Goal: Task Accomplishment & Management: Complete application form

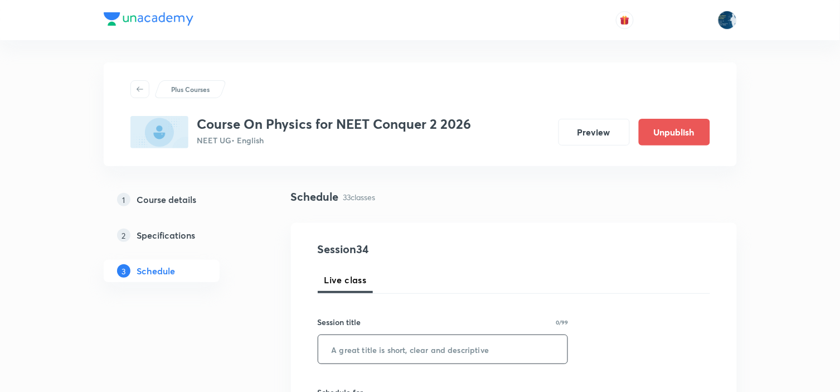
click at [437, 348] on input "text" at bounding box center [443, 349] width 250 height 28
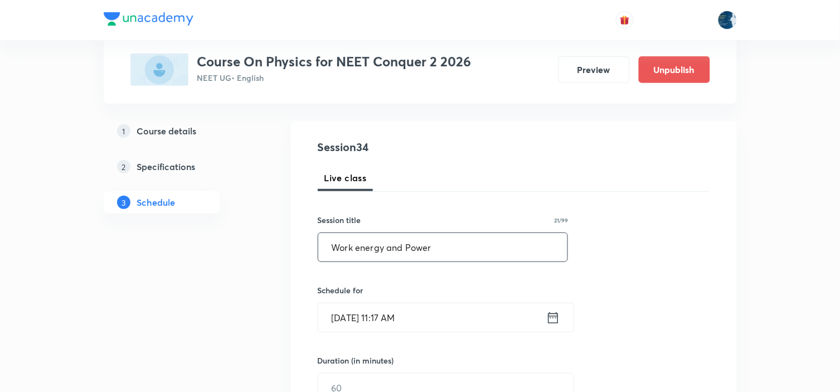
scroll to position [124, 0]
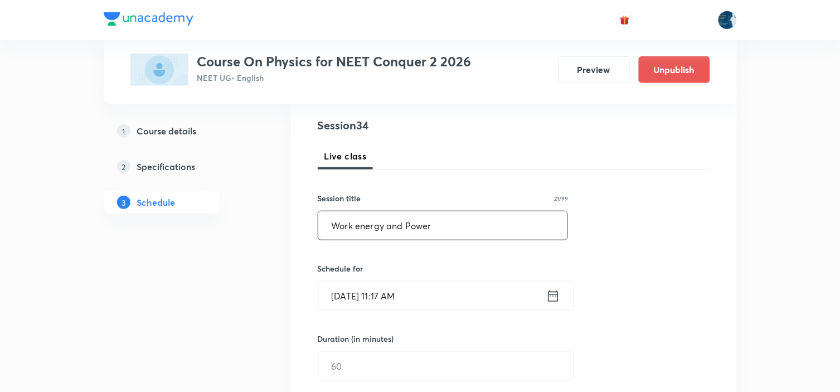
type input "Work energy and Power"
click at [552, 301] on icon at bounding box center [553, 295] width 10 height 11
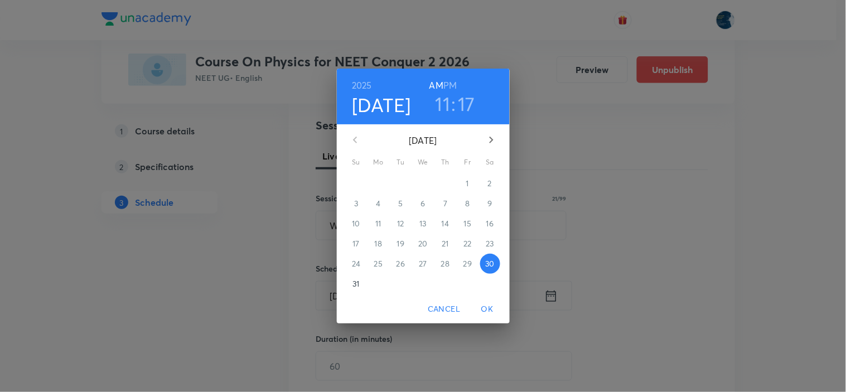
click at [469, 110] on h3 "17" at bounding box center [466, 103] width 17 height 23
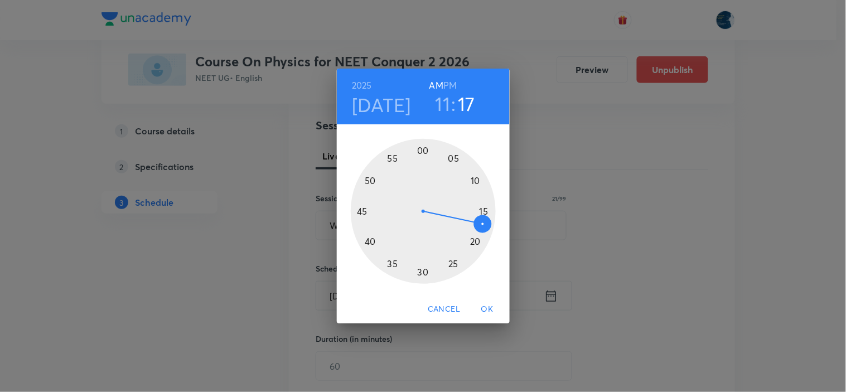
click at [453, 263] on div at bounding box center [423, 211] width 145 height 145
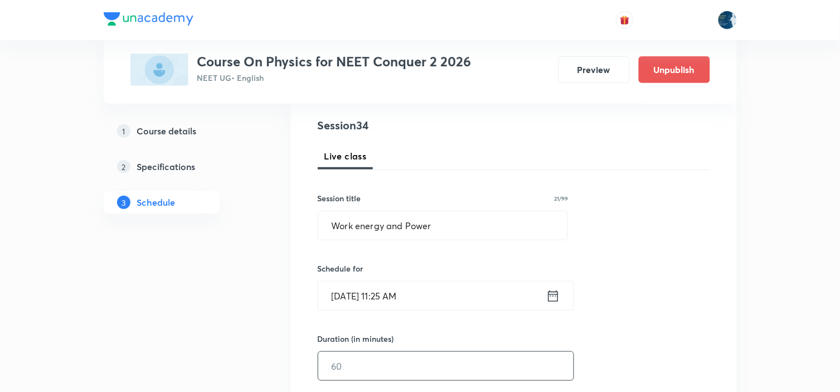
click at [429, 366] on input "text" at bounding box center [445, 366] width 255 height 28
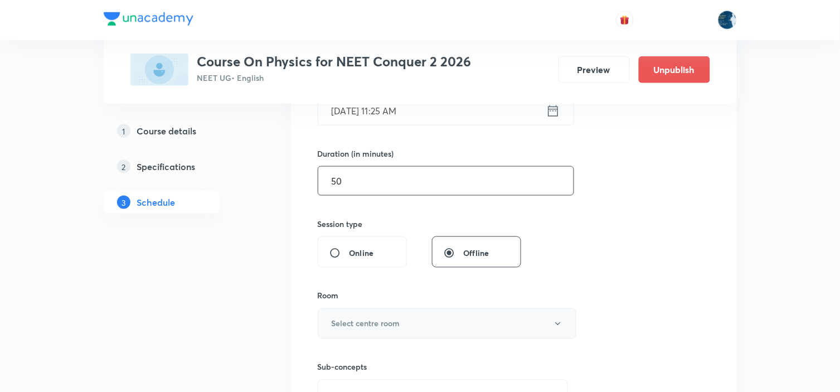
scroll to position [309, 0]
click at [394, 322] on h6 "Select centre room" at bounding box center [366, 323] width 69 height 12
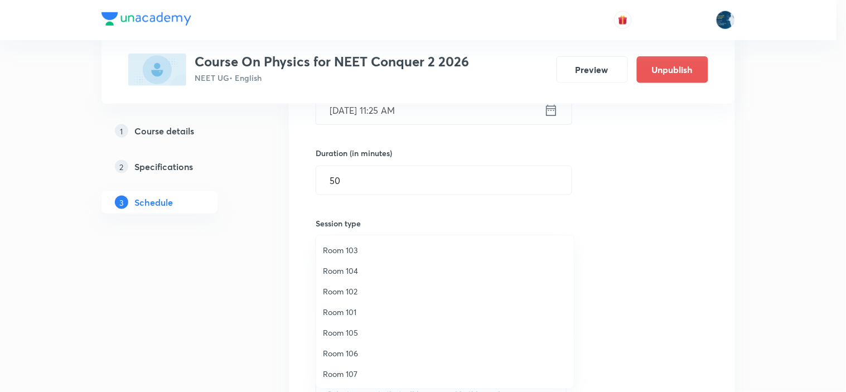
click at [359, 176] on div at bounding box center [423, 196] width 846 height 392
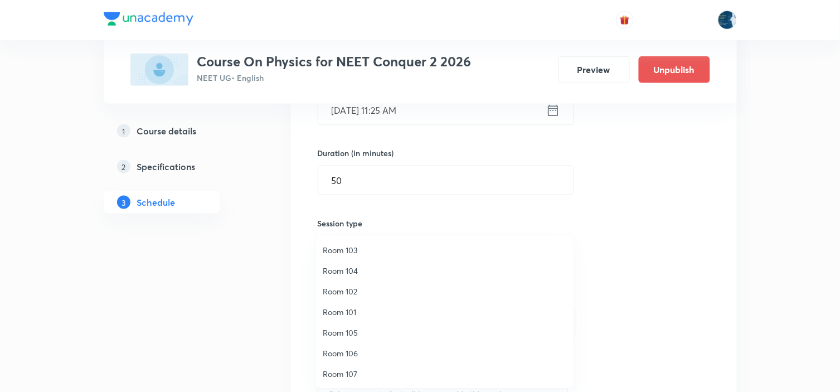
click at [359, 176] on div "Room 103 Room 104 Room 102 Room 101 Room 105 Room 106 Room 107 Room 108 ROOM NO…" at bounding box center [420, 196] width 840 height 392
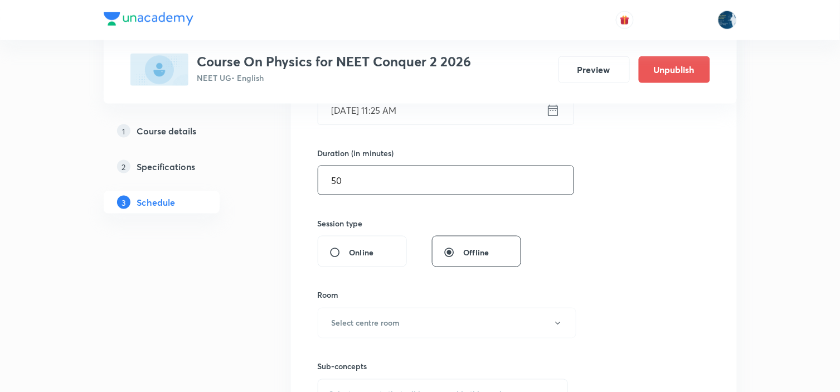
click at [359, 179] on input "50" at bounding box center [445, 180] width 255 height 28
type input "5"
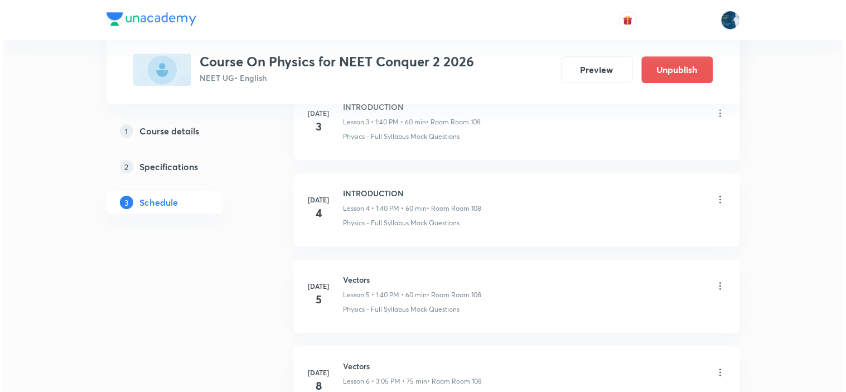
scroll to position [249, 0]
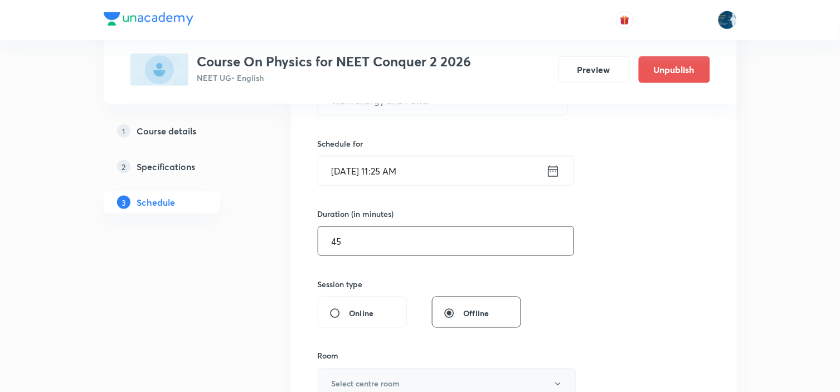
type input "45"
click at [463, 381] on button "Select centre room" at bounding box center [447, 384] width 259 height 31
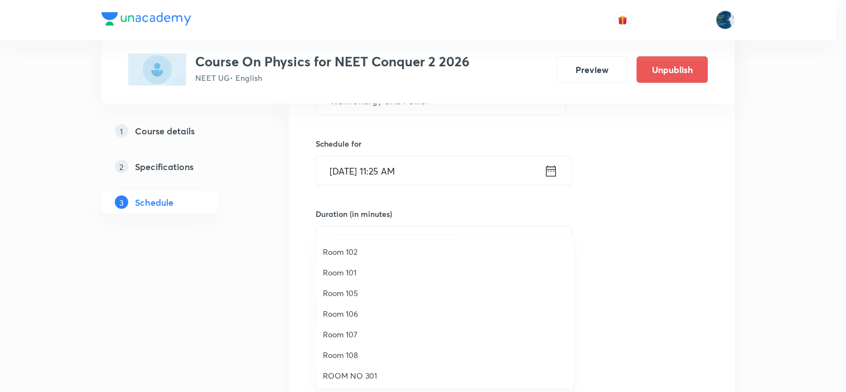
scroll to position [62, 0]
click at [370, 332] on span "Room 108" at bounding box center [445, 333] width 244 height 12
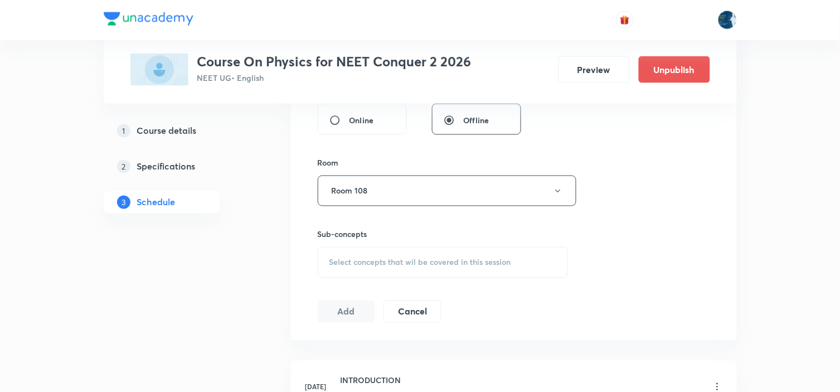
scroll to position [442, 0]
click at [385, 272] on div "Select concepts that wil be covered in this session" at bounding box center [443, 261] width 251 height 31
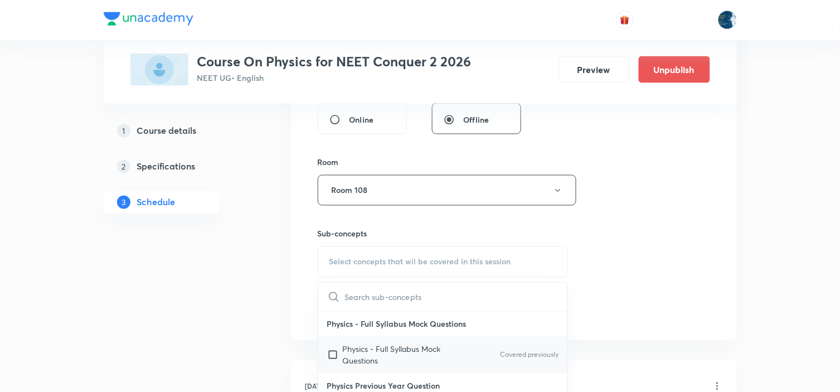
click at [337, 352] on input "checkbox" at bounding box center [335, 354] width 16 height 23
checkbox input "true"
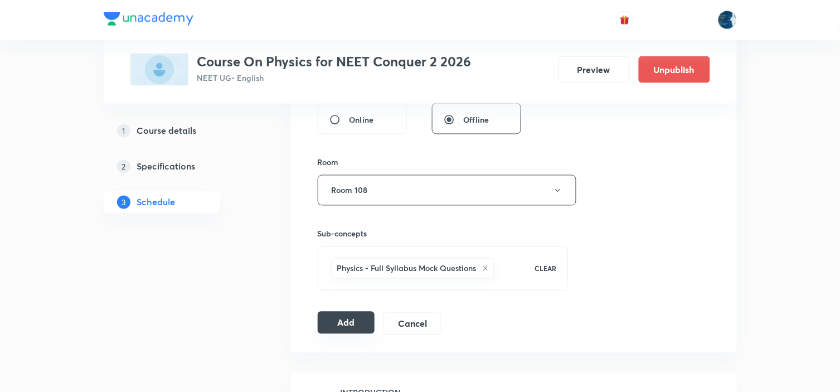
click at [353, 325] on button "Add" at bounding box center [346, 323] width 57 height 22
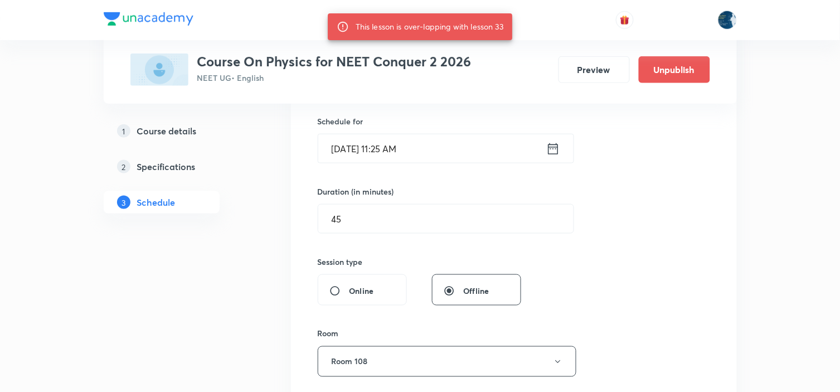
scroll to position [132, 0]
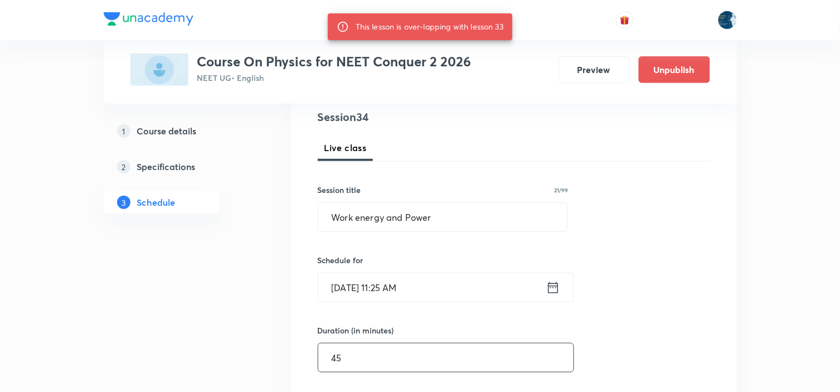
click at [438, 358] on input "45" at bounding box center [445, 357] width 255 height 28
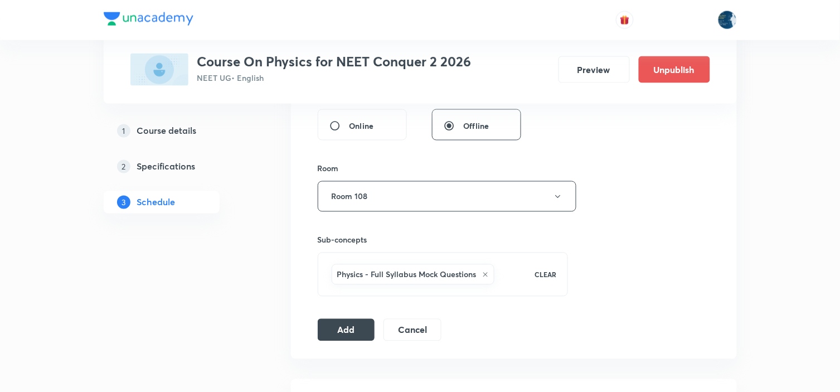
scroll to position [504, 0]
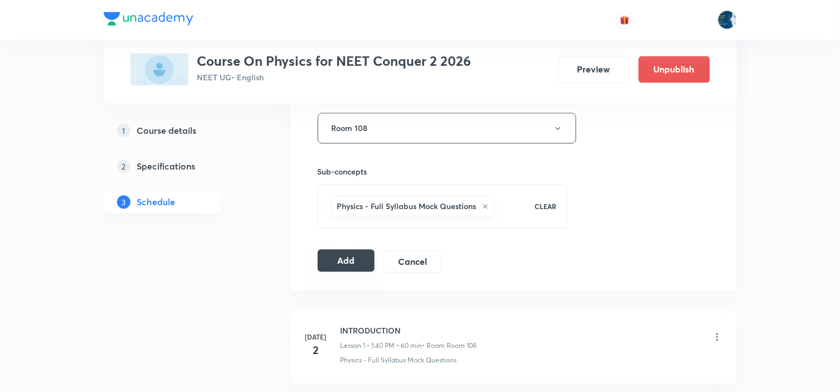
type input "40"
click at [336, 255] on button "Add" at bounding box center [346, 261] width 57 height 22
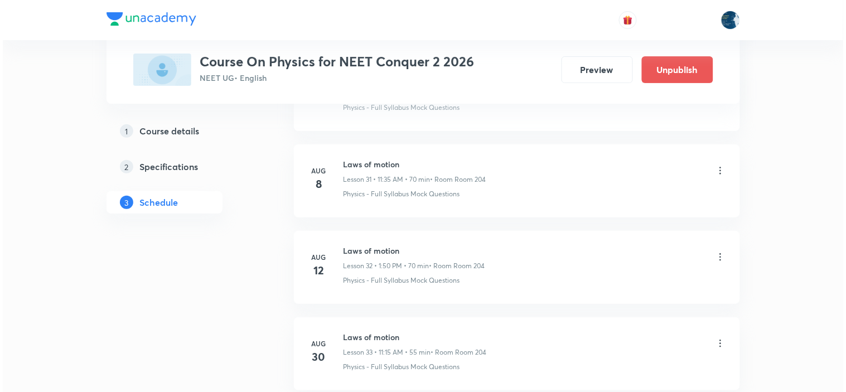
scroll to position [3308, 0]
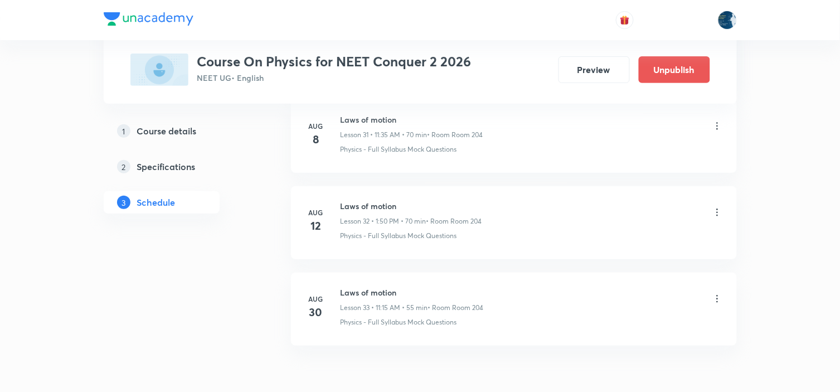
click at [716, 299] on icon at bounding box center [717, 298] width 11 height 11
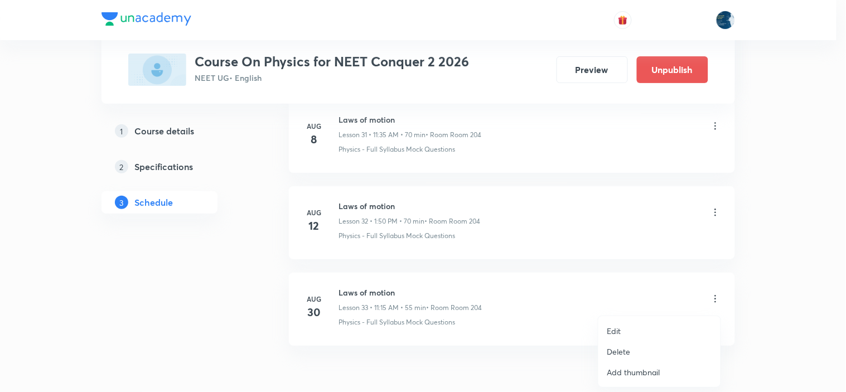
click at [632, 335] on li "Edit" at bounding box center [659, 331] width 122 height 21
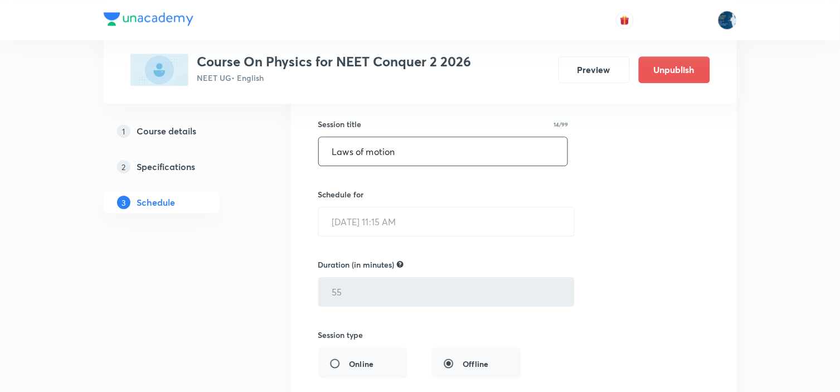
scroll to position [2963, 0]
click at [184, 135] on h5 "Course details" at bounding box center [167, 130] width 60 height 13
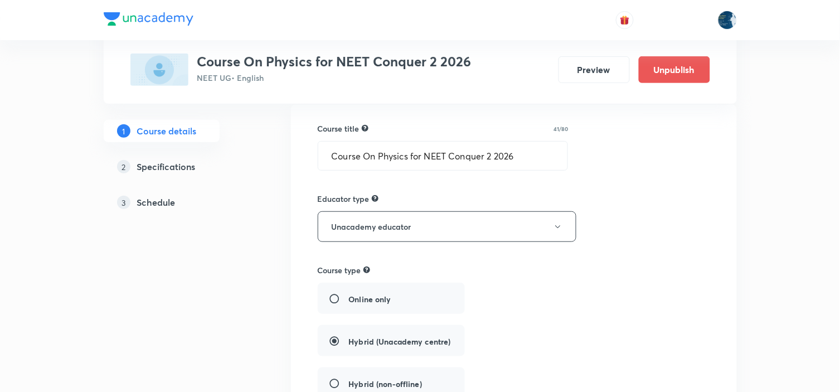
scroll to position [62, 0]
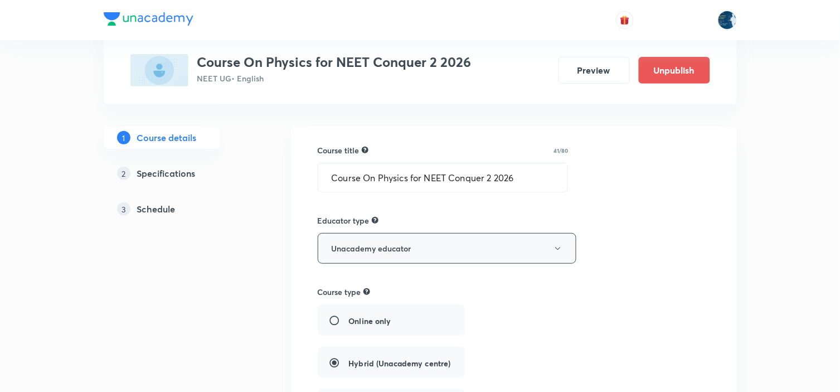
click at [558, 253] on button "Unacademy educator" at bounding box center [447, 248] width 259 height 31
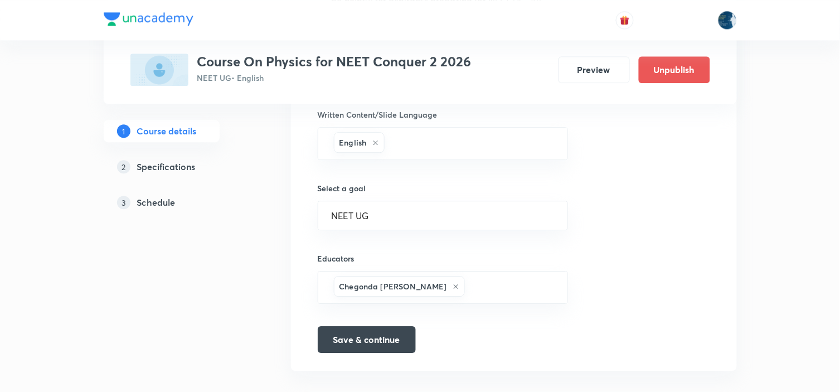
scroll to position [712, 0]
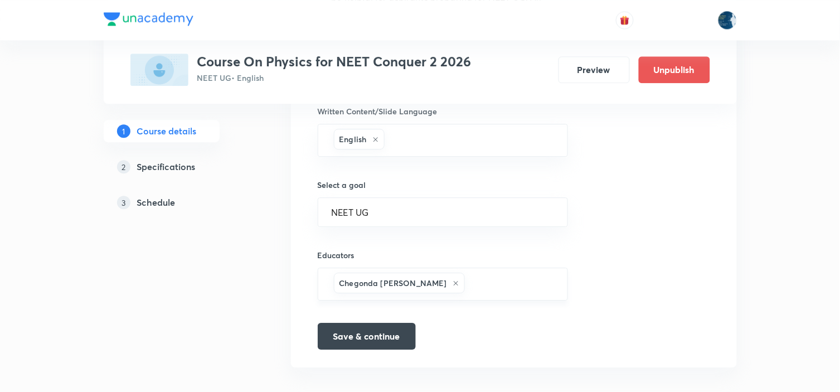
click at [471, 275] on input "text" at bounding box center [511, 284] width 88 height 21
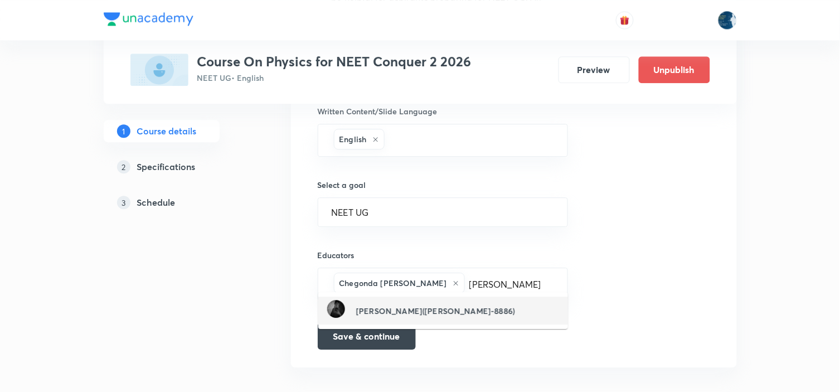
type input "Piyush Barnwal"
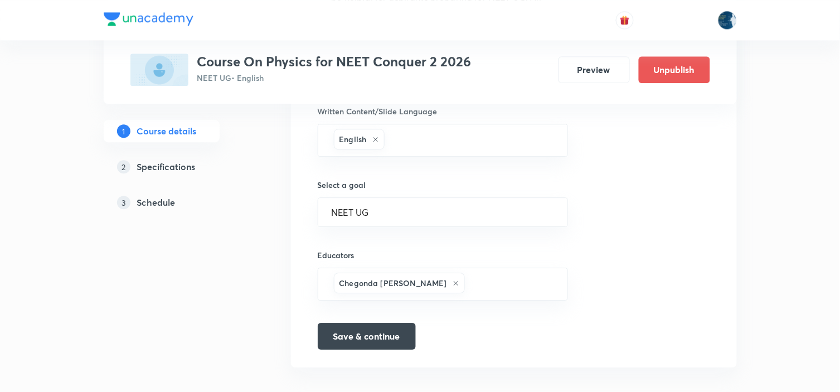
click at [453, 280] on icon at bounding box center [456, 283] width 7 height 7
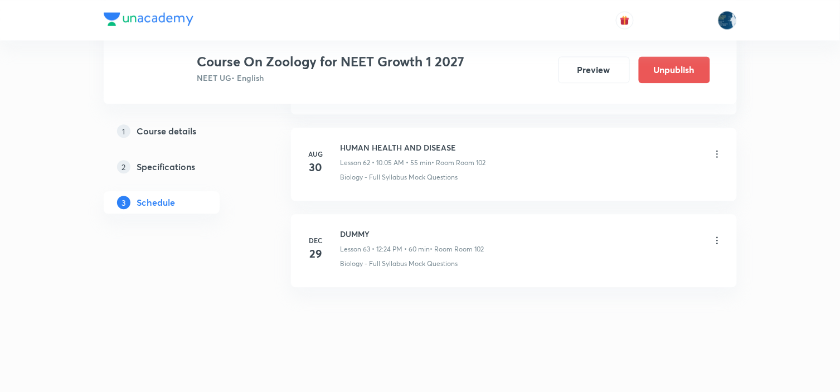
scroll to position [6023, 0]
click at [721, 151] on icon at bounding box center [717, 153] width 11 height 11
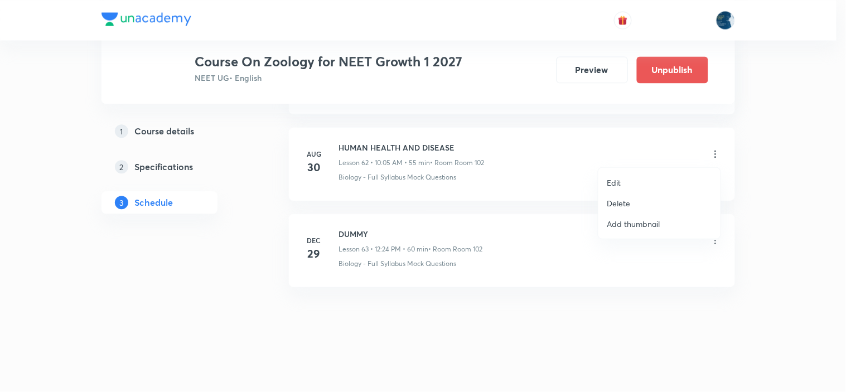
click at [647, 203] on li "Delete" at bounding box center [659, 203] width 122 height 21
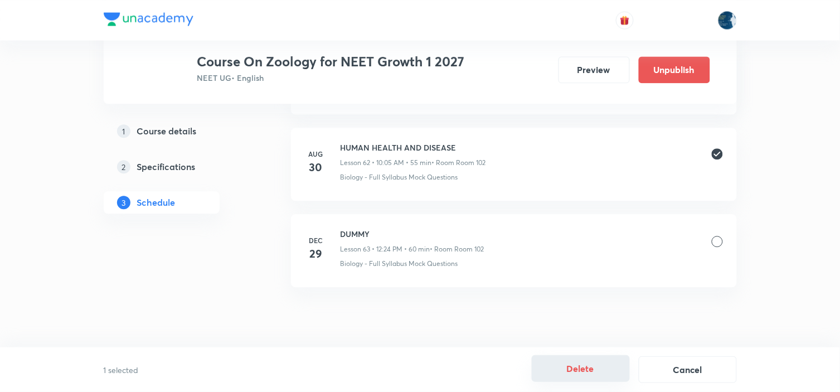
click at [583, 361] on button "Delete" at bounding box center [581, 368] width 98 height 27
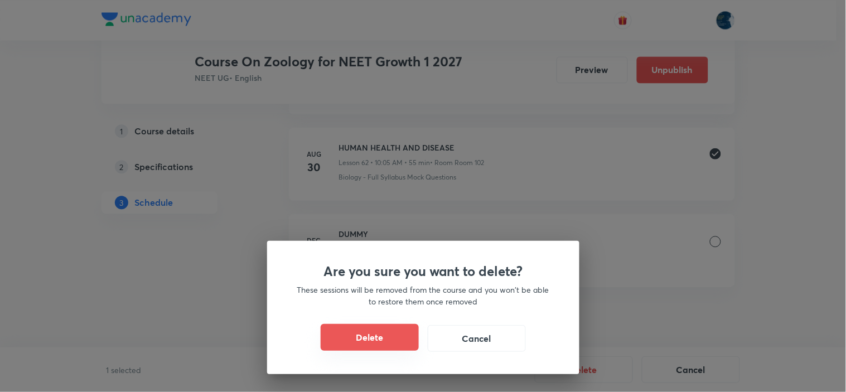
click at [338, 344] on button "Delete" at bounding box center [370, 337] width 98 height 27
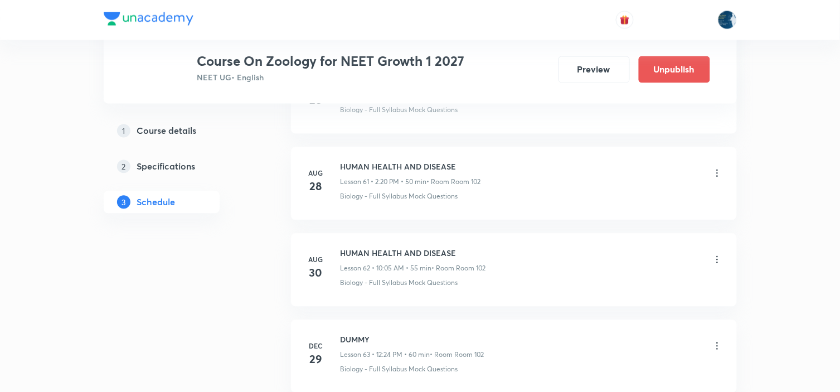
scroll to position [5900, 0]
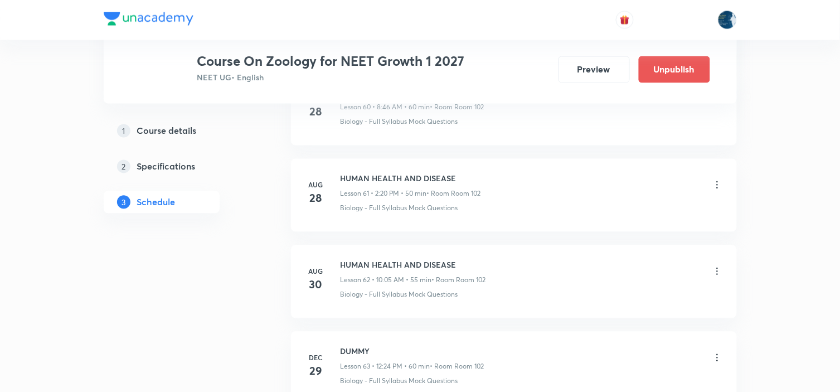
click at [358, 185] on h6 "HUMAN HEALTH AND DISEASE" at bounding box center [411, 179] width 140 height 12
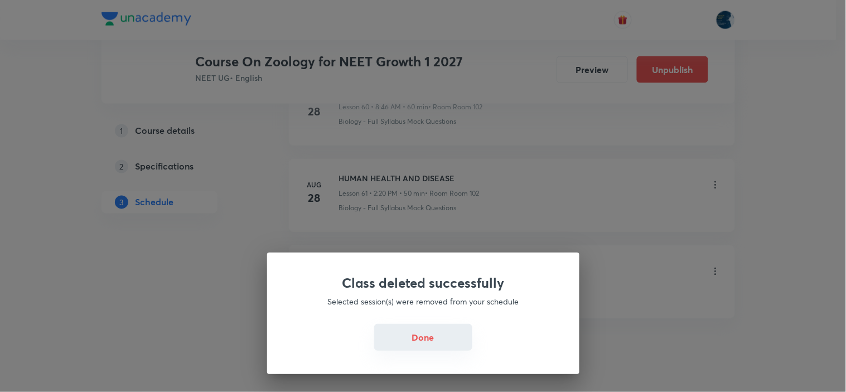
click at [423, 342] on button "Done" at bounding box center [423, 337] width 98 height 27
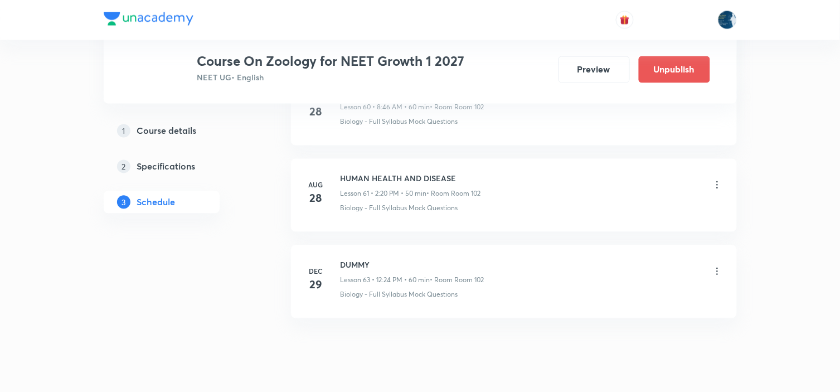
click at [353, 182] on h6 "HUMAN HEALTH AND DISEASE" at bounding box center [411, 179] width 140 height 12
click at [358, 181] on h6 "HUMAN HEALTH AND DISEASE" at bounding box center [411, 179] width 140 height 12
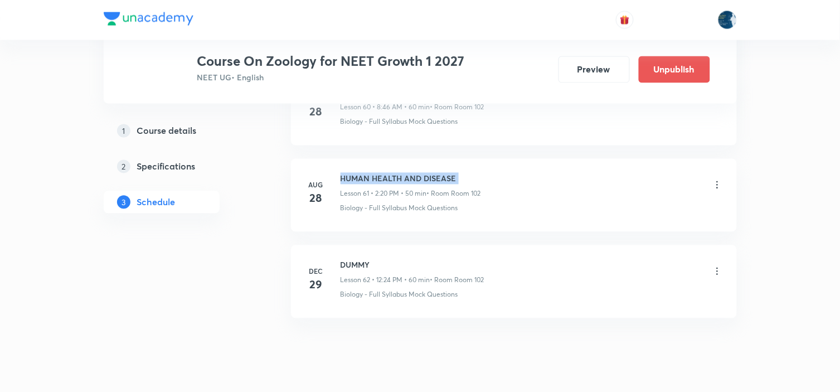
click at [358, 181] on h6 "HUMAN HEALTH AND DISEASE" at bounding box center [411, 179] width 140 height 12
copy h6 "HUMAN HEALTH AND DISEASE"
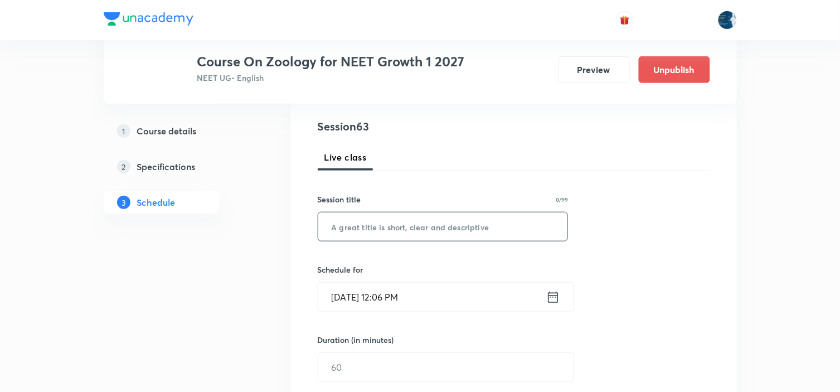
scroll to position [124, 0]
click at [449, 230] on input "text" at bounding box center [443, 225] width 250 height 28
paste input "HUMAN HEALTH AND DISEASE"
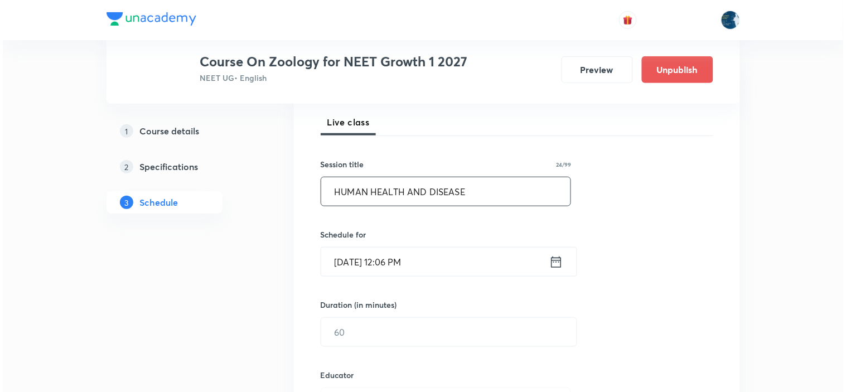
scroll to position [186, 0]
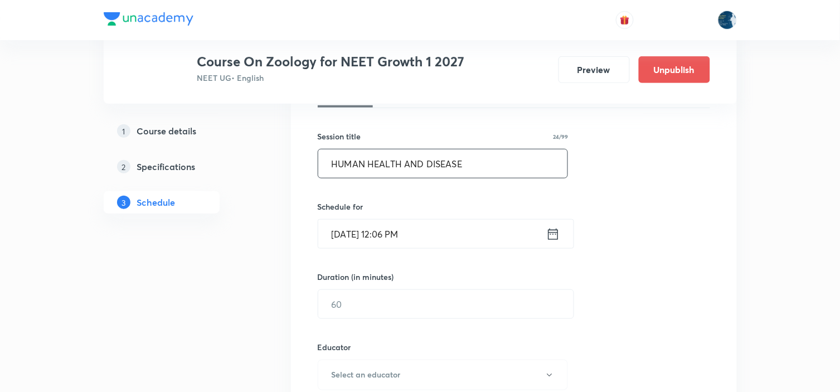
type input "HUMAN HEALTH AND DISEASE"
click at [554, 235] on icon at bounding box center [553, 234] width 14 height 16
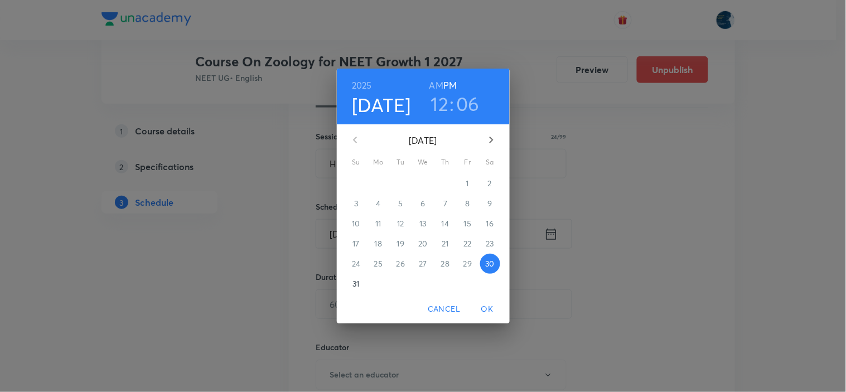
click at [467, 106] on h3 "06" at bounding box center [468, 103] width 23 height 23
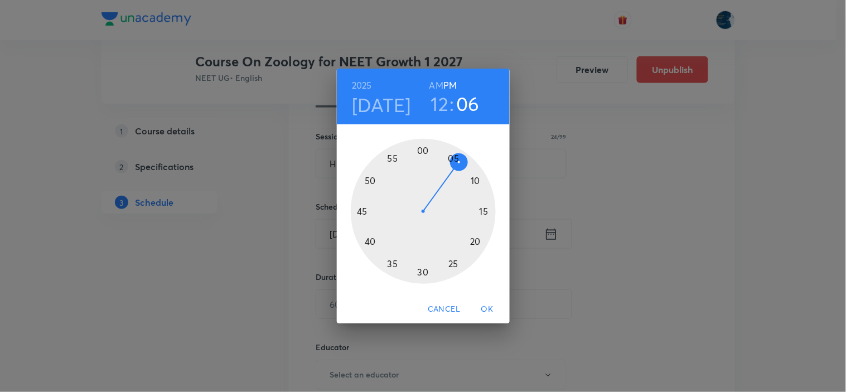
click at [484, 212] on div at bounding box center [423, 211] width 145 height 145
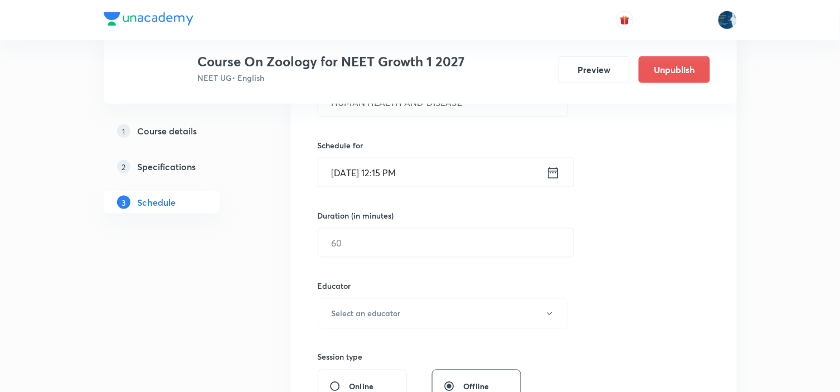
scroll to position [248, 0]
click at [435, 243] on input "text" at bounding box center [445, 242] width 255 height 28
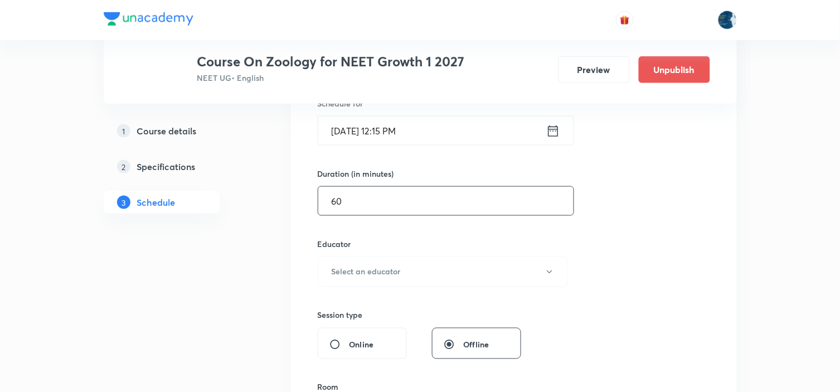
scroll to position [309, 0]
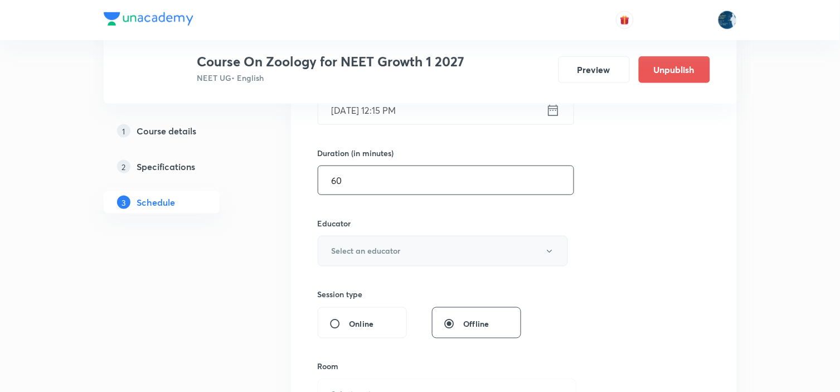
type input "60"
click at [428, 251] on button "Select an educator" at bounding box center [443, 251] width 251 height 31
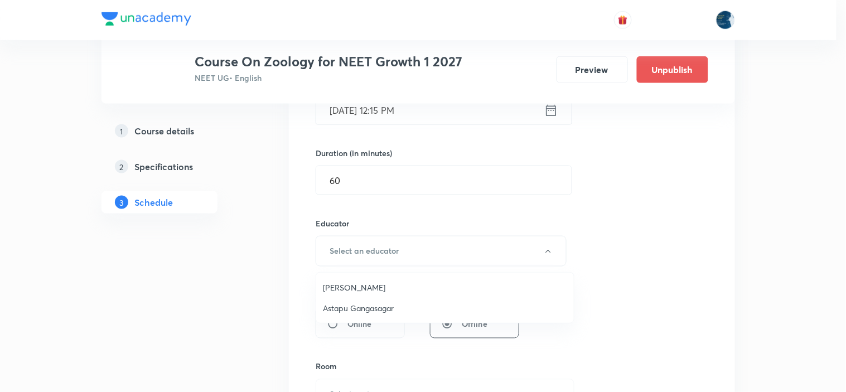
click at [399, 286] on span "[PERSON_NAME]" at bounding box center [445, 288] width 244 height 12
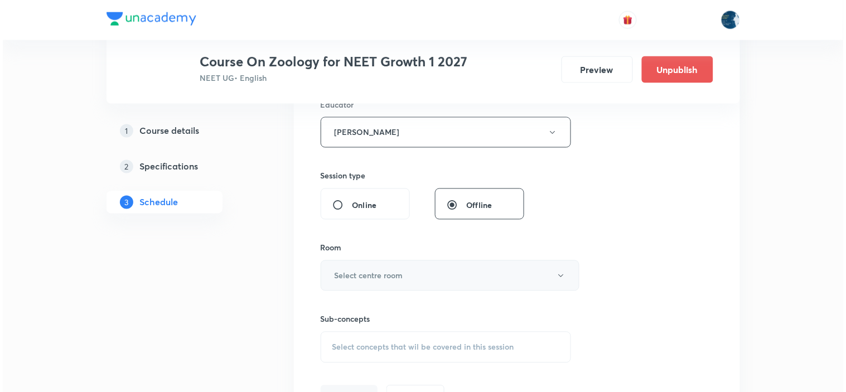
scroll to position [433, 0]
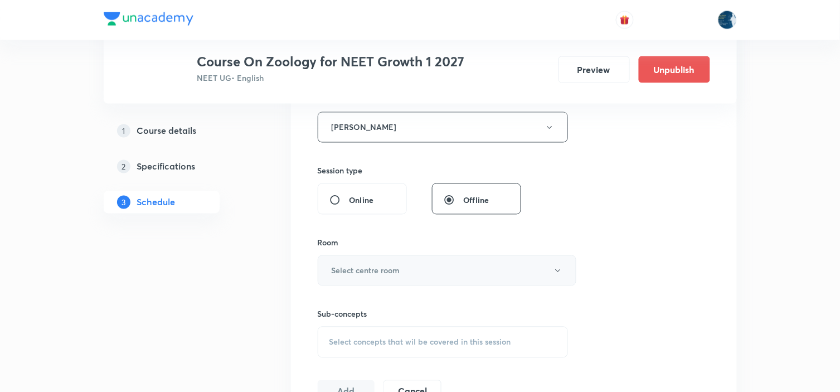
click at [411, 263] on button "Select centre room" at bounding box center [447, 270] width 259 height 31
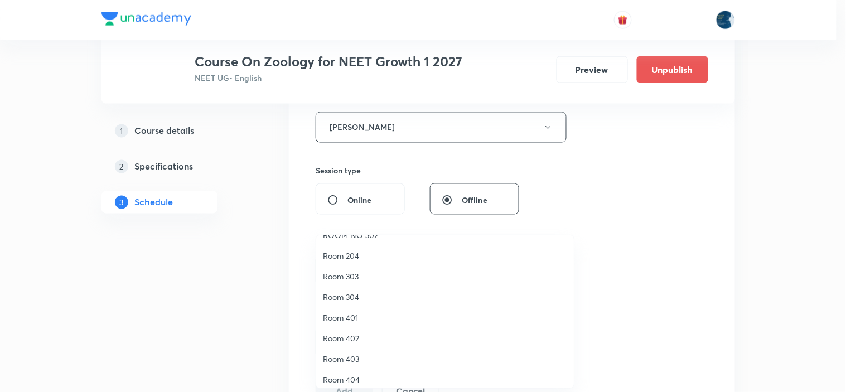
scroll to position [207, 0]
click at [364, 307] on span "Room 401" at bounding box center [445, 312] width 244 height 12
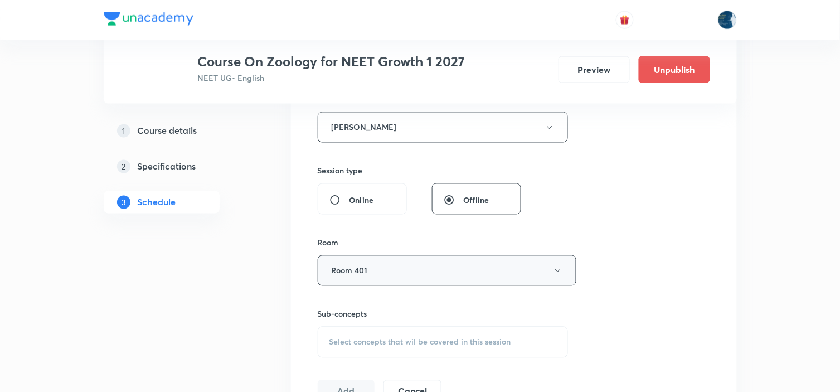
click at [414, 277] on button "Room 401" at bounding box center [447, 270] width 259 height 31
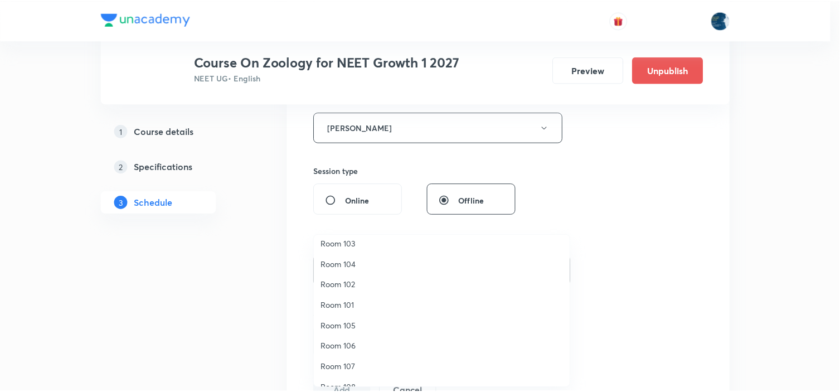
scroll to position [0, 0]
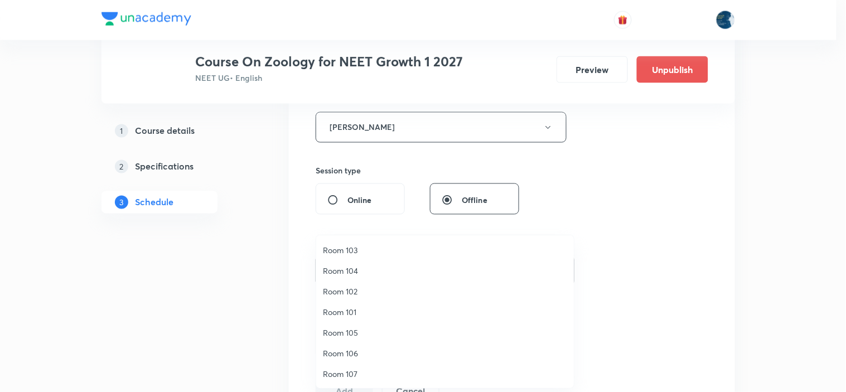
click at [370, 290] on span "Room 102" at bounding box center [445, 291] width 244 height 12
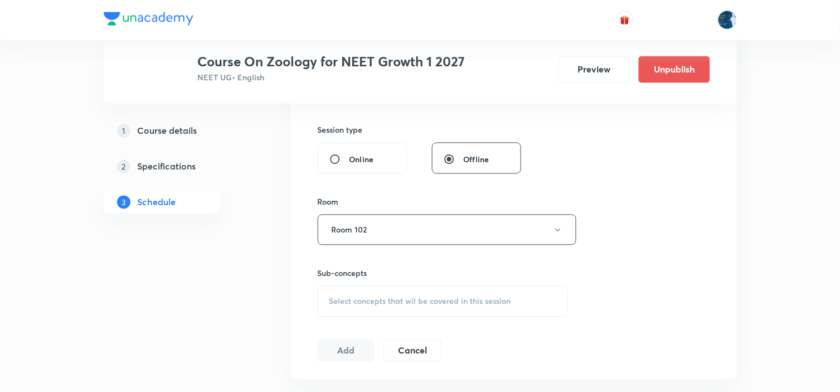
scroll to position [495, 0]
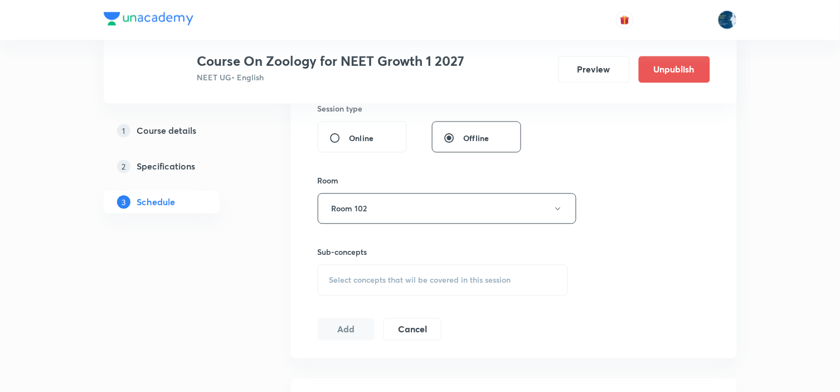
click at [487, 263] on div "Sub-concepts Select concepts that wil be covered in this session" at bounding box center [443, 271] width 251 height 50
click at [483, 270] on div "Select concepts that wil be covered in this session" at bounding box center [443, 280] width 251 height 31
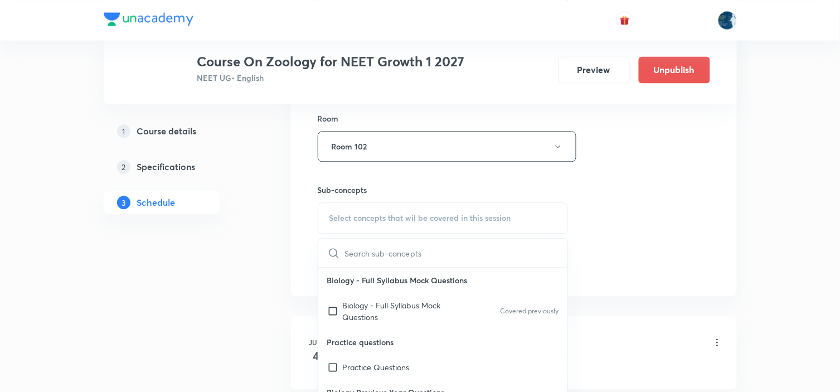
drag, startPoint x: 521, startPoint y: 299, endPoint x: 628, endPoint y: 248, distance: 118.9
click at [521, 300] on div "Biology - Full Syllabus Mock Questions Covered previously" at bounding box center [443, 311] width 250 height 37
checkbox input "true"
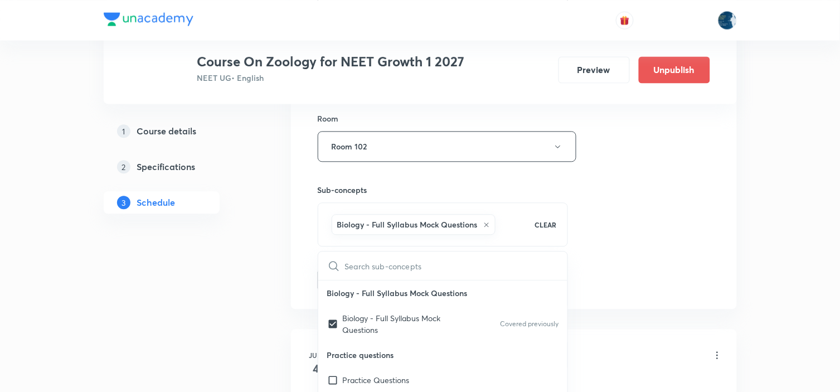
drag, startPoint x: 639, startPoint y: 240, endPoint x: 414, endPoint y: 243, distance: 225.2
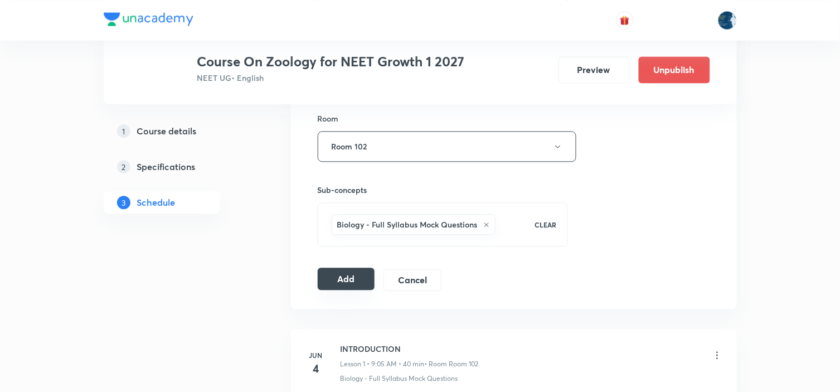
click at [351, 276] on button "Add" at bounding box center [346, 279] width 57 height 22
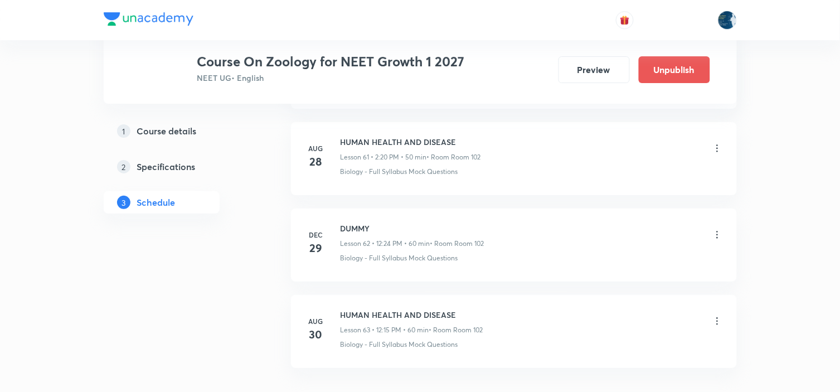
scroll to position [5414, 0]
